Goal: Contribute content: Contribute content

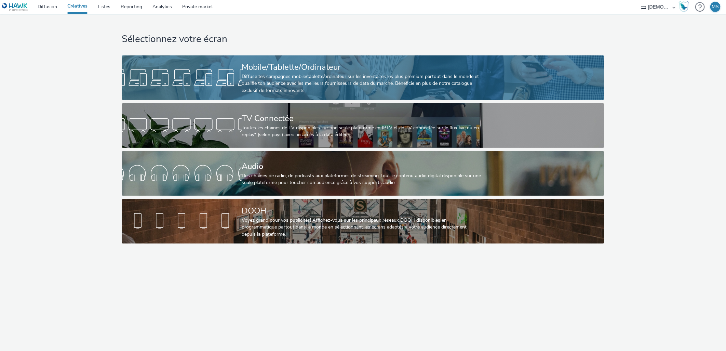
click at [272, 64] on div "Mobile/Tablette/Ordinateur" at bounding box center [362, 67] width 240 height 12
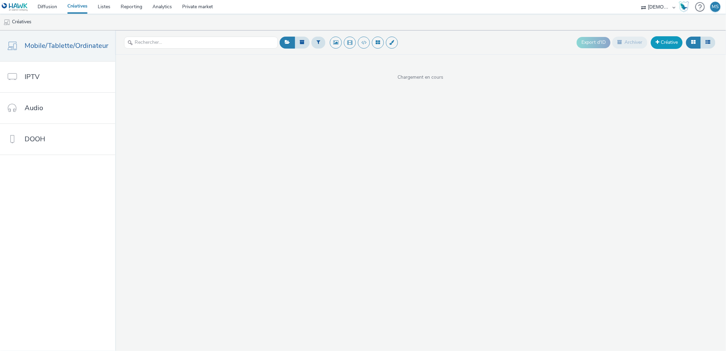
click at [652, 46] on link "Créative" at bounding box center [667, 42] width 32 height 12
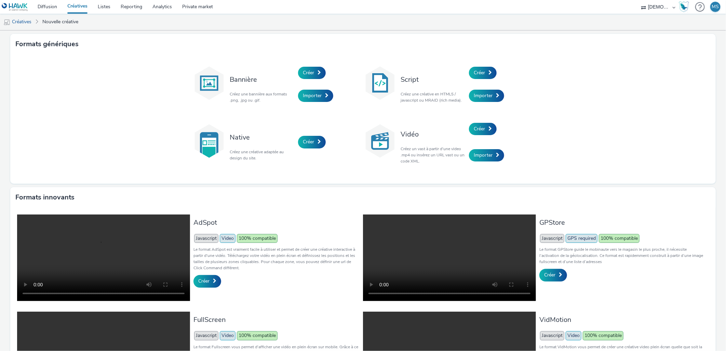
click at [543, 77] on div "Bannière Créez une bannière aux formats .png, .jpg ou .gif. Créer Importer Scri…" at bounding box center [362, 118] width 705 height 129
click at [488, 70] on span at bounding box center [489, 72] width 3 height 5
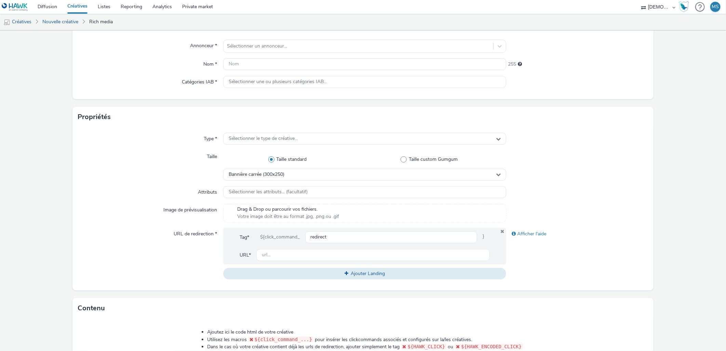
scroll to position [45, 0]
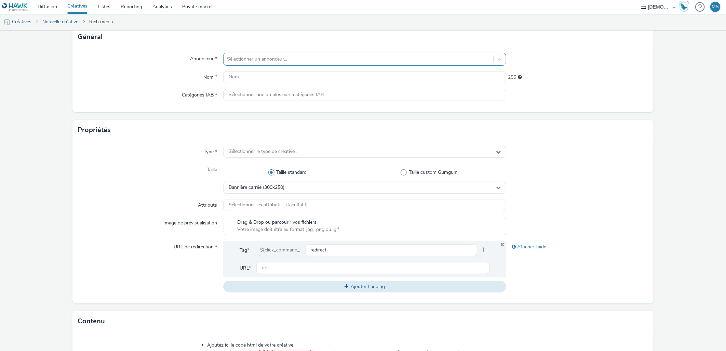
click at [223, 56] on div "Sélectionner un annonceur..." at bounding box center [358, 59] width 270 height 11
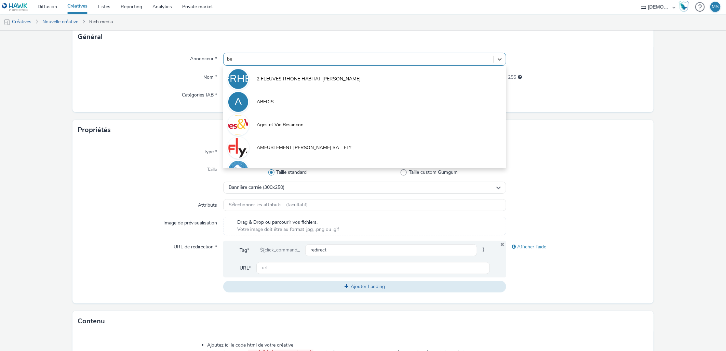
type input "bea"
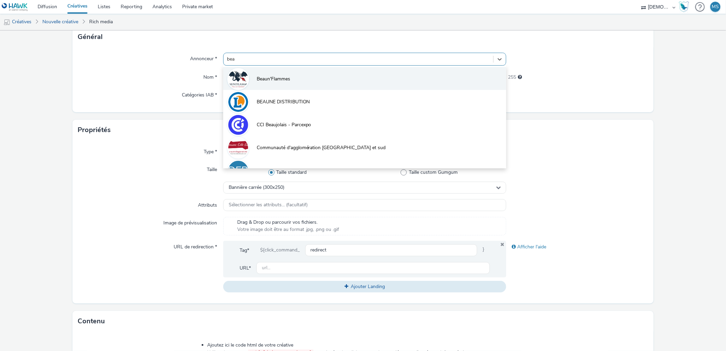
click at [295, 84] on li "Beaun'Flammes" at bounding box center [364, 78] width 283 height 23
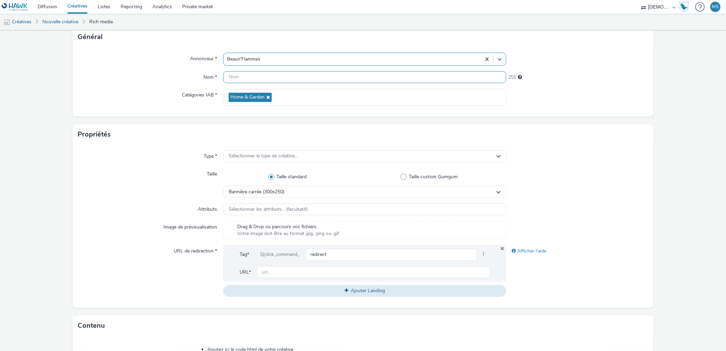
click at [245, 74] on input "text" at bounding box center [364, 77] width 283 height 12
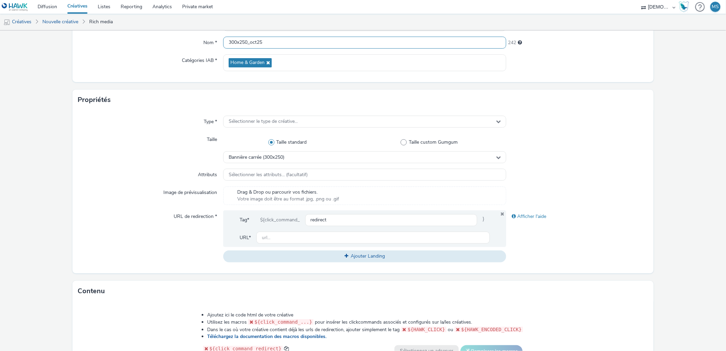
scroll to position [121, 0]
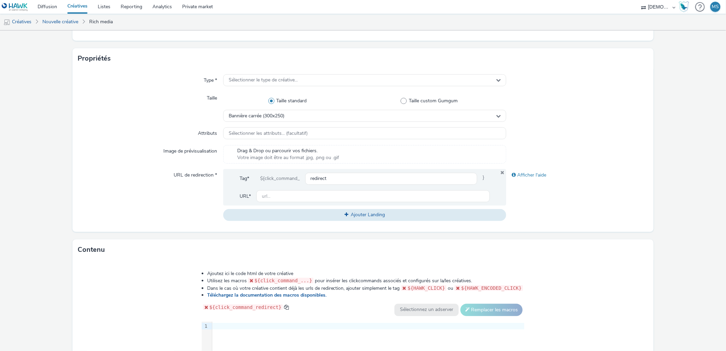
type input "300x250_oct25"
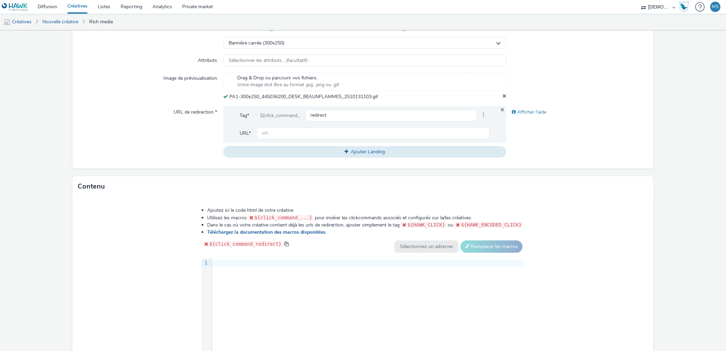
scroll to position [197, 0]
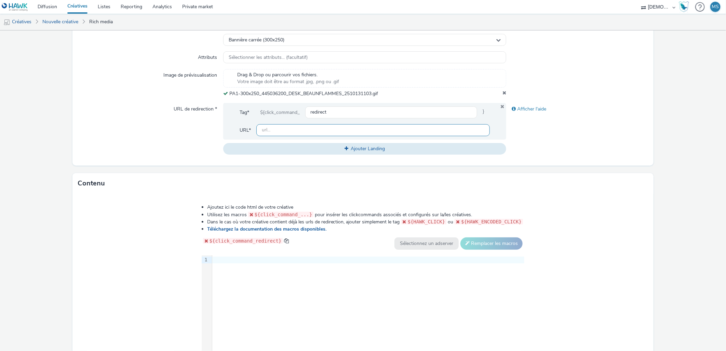
click at [295, 128] on input "text" at bounding box center [373, 130] width 234 height 12
paste input "[URL][DOMAIN_NAME]"
type input "[URL][DOMAIN_NAME]"
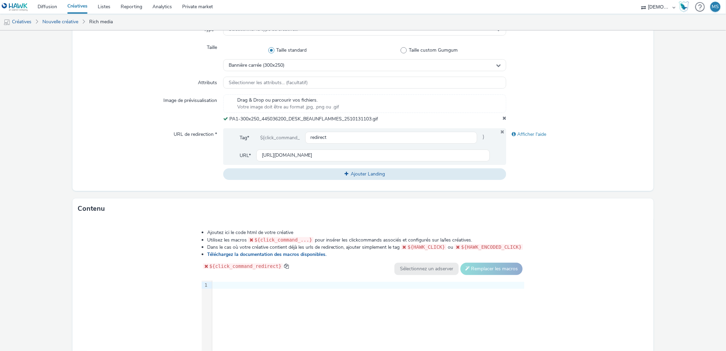
scroll to position [59, 0]
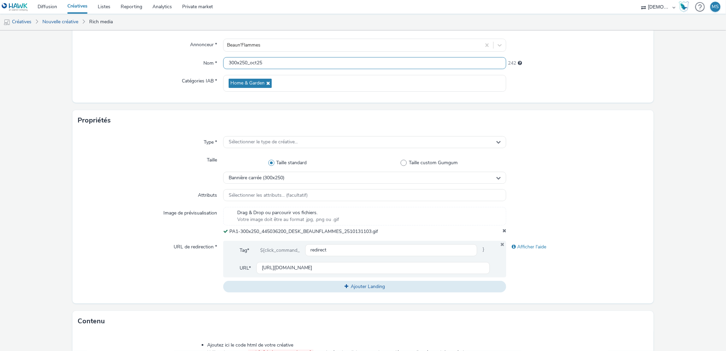
drag, startPoint x: 278, startPoint y: 65, endPoint x: 31, endPoint y: 3, distance: 254.8
click at [66, 9] on div "Diffusion Créatives Listes Reporting Analytics Private market EBRA MS Créatives…" at bounding box center [363, 175] width 726 height 351
